Goal: Download file/media

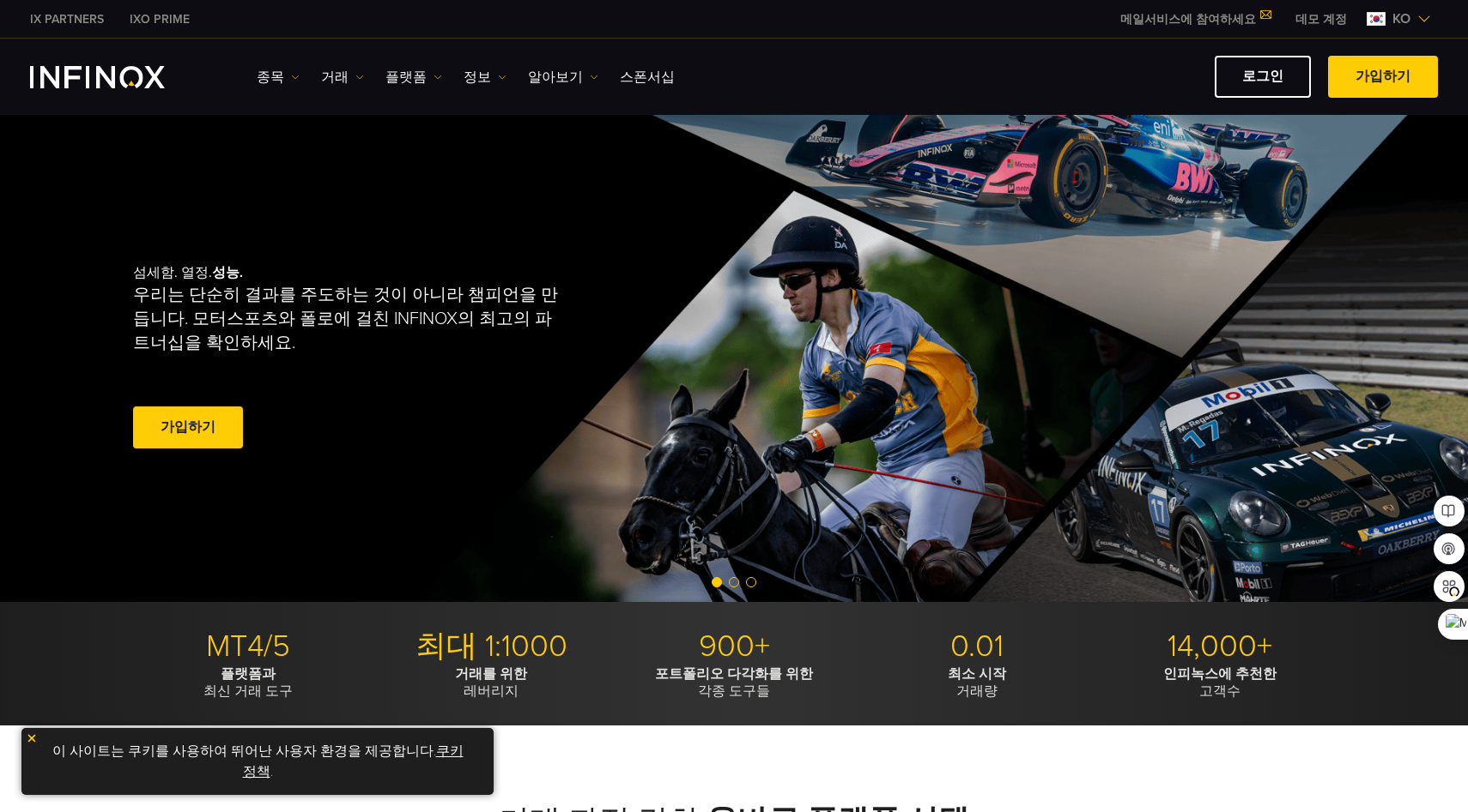
click at [33, 745] on img at bounding box center [31, 738] width 12 height 12
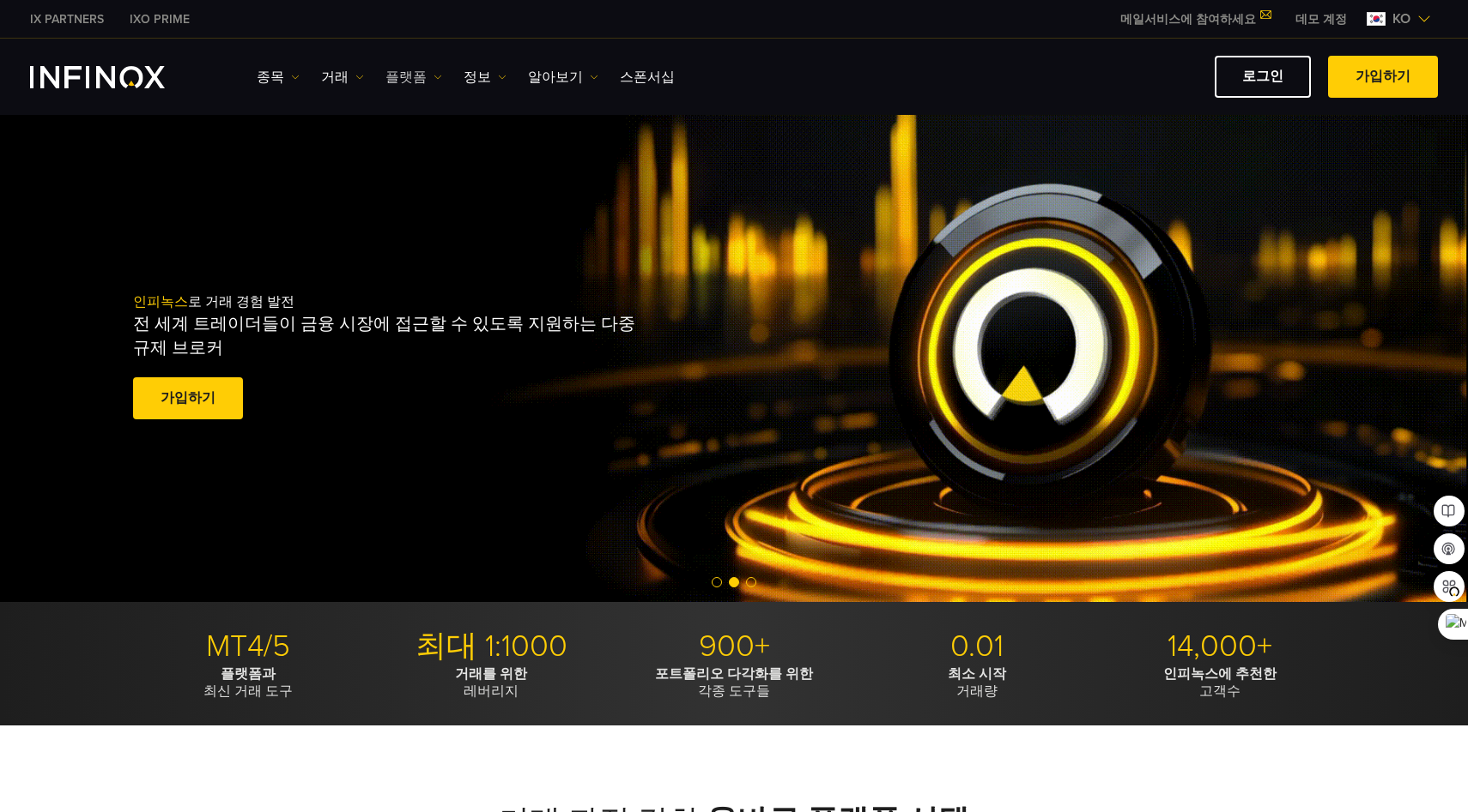
click at [433, 76] on img at bounding box center [438, 77] width 9 height 9
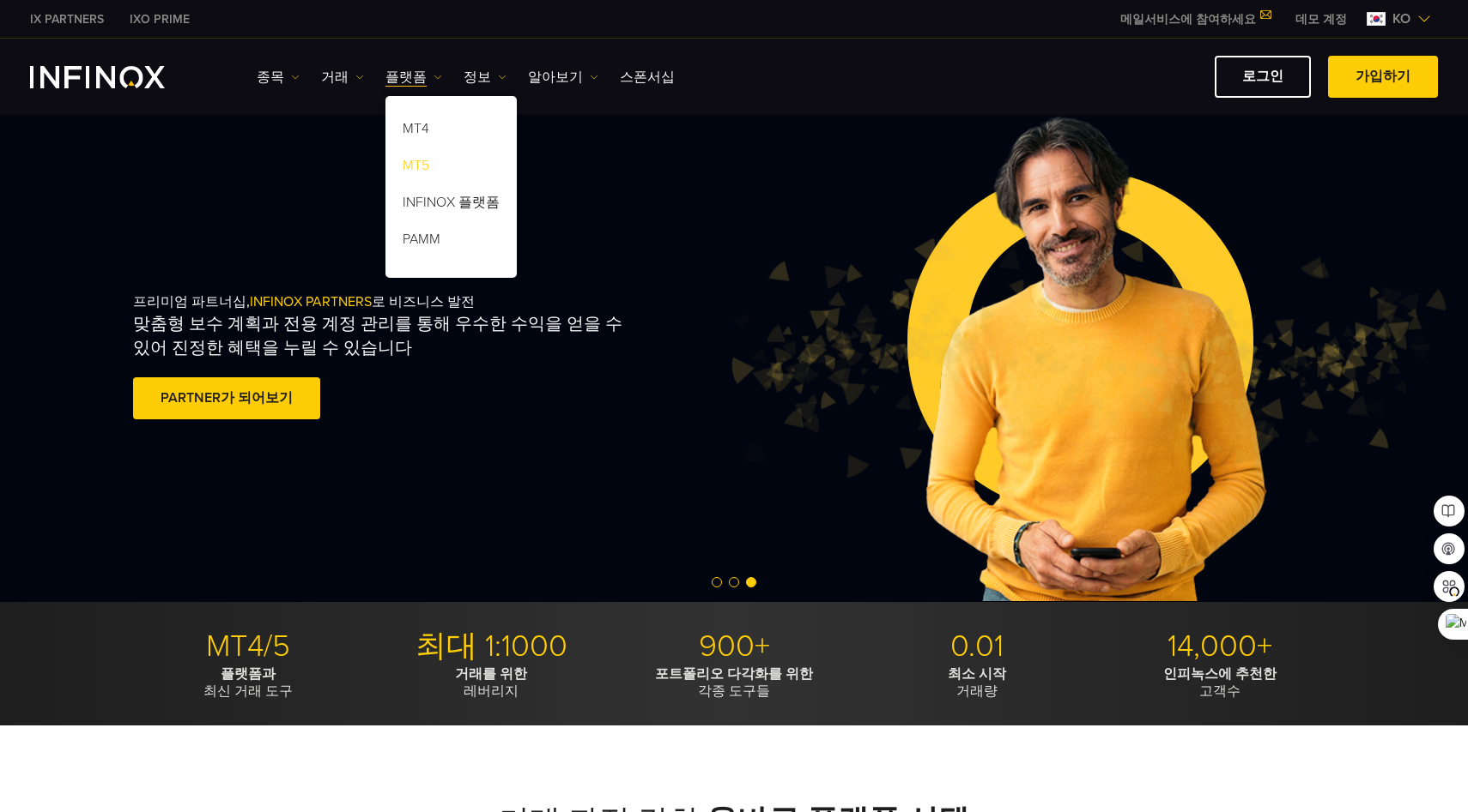
click at [410, 168] on link "MT5" at bounding box center [451, 168] width 131 height 37
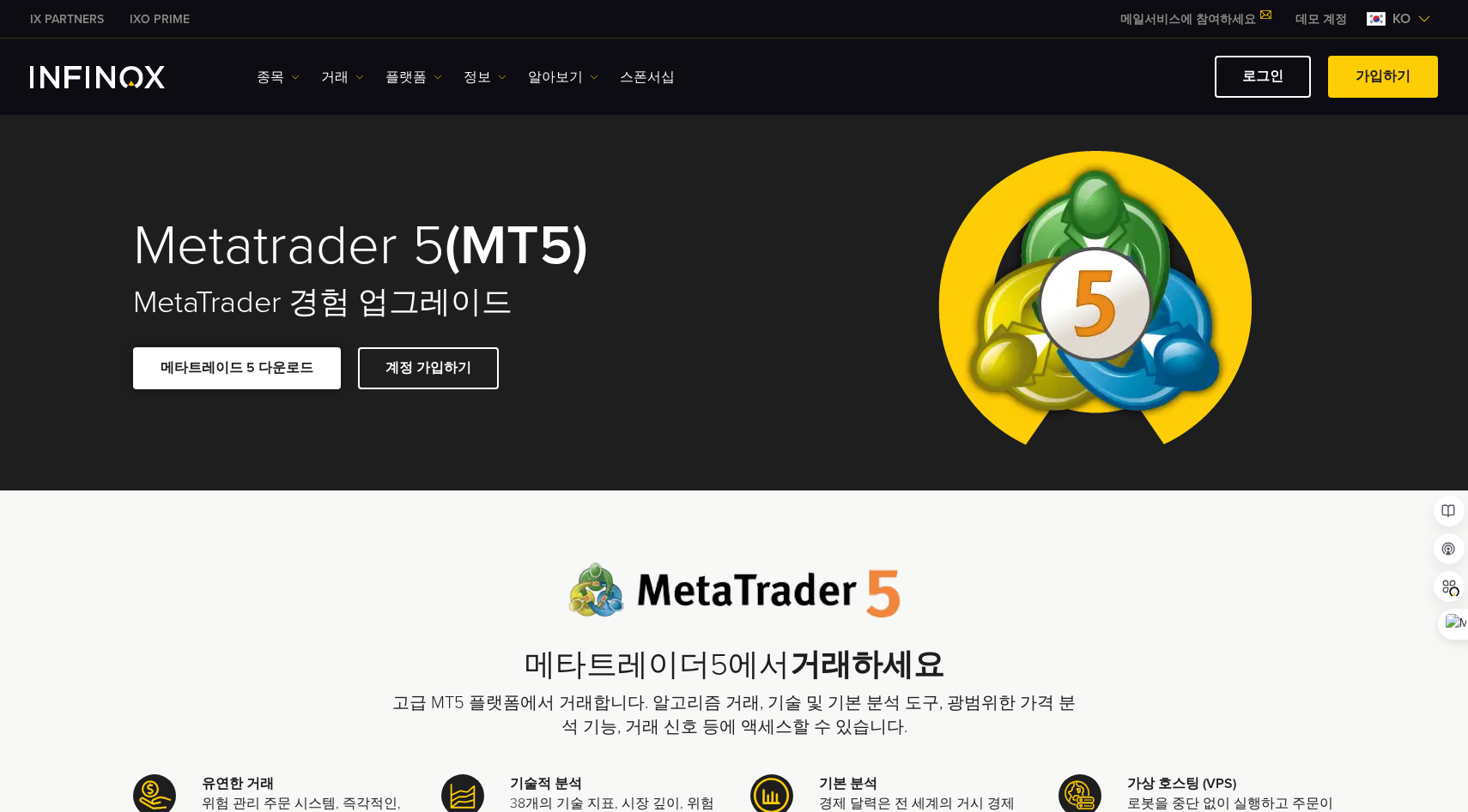
click at [265, 369] on link "메타트레이드 5 다운로드" at bounding box center [237, 368] width 208 height 42
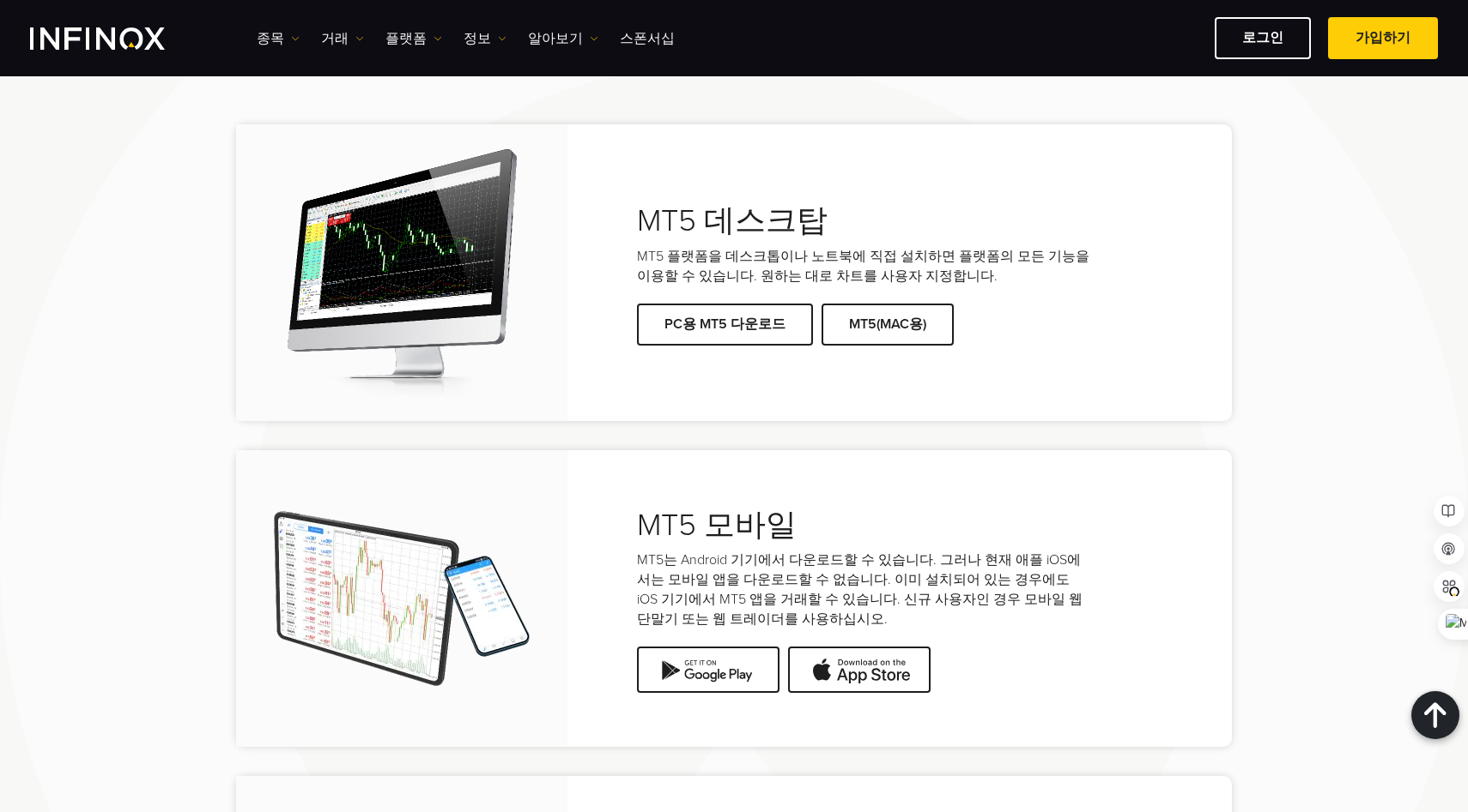
scroll to position [3487, 0]
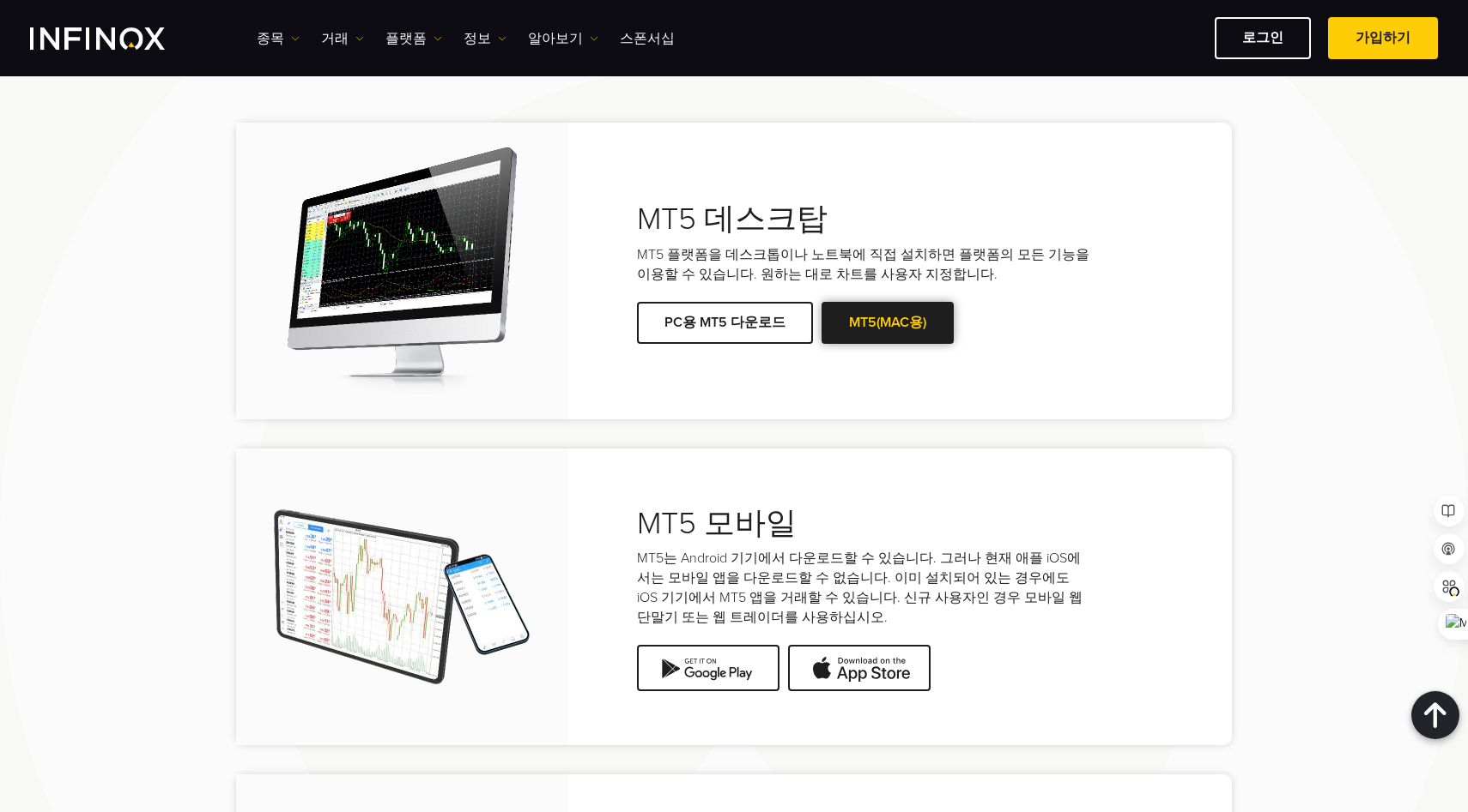
click at [888, 323] on span at bounding box center [888, 323] width 0 height 0
